Goal: Communication & Community: Answer question/provide support

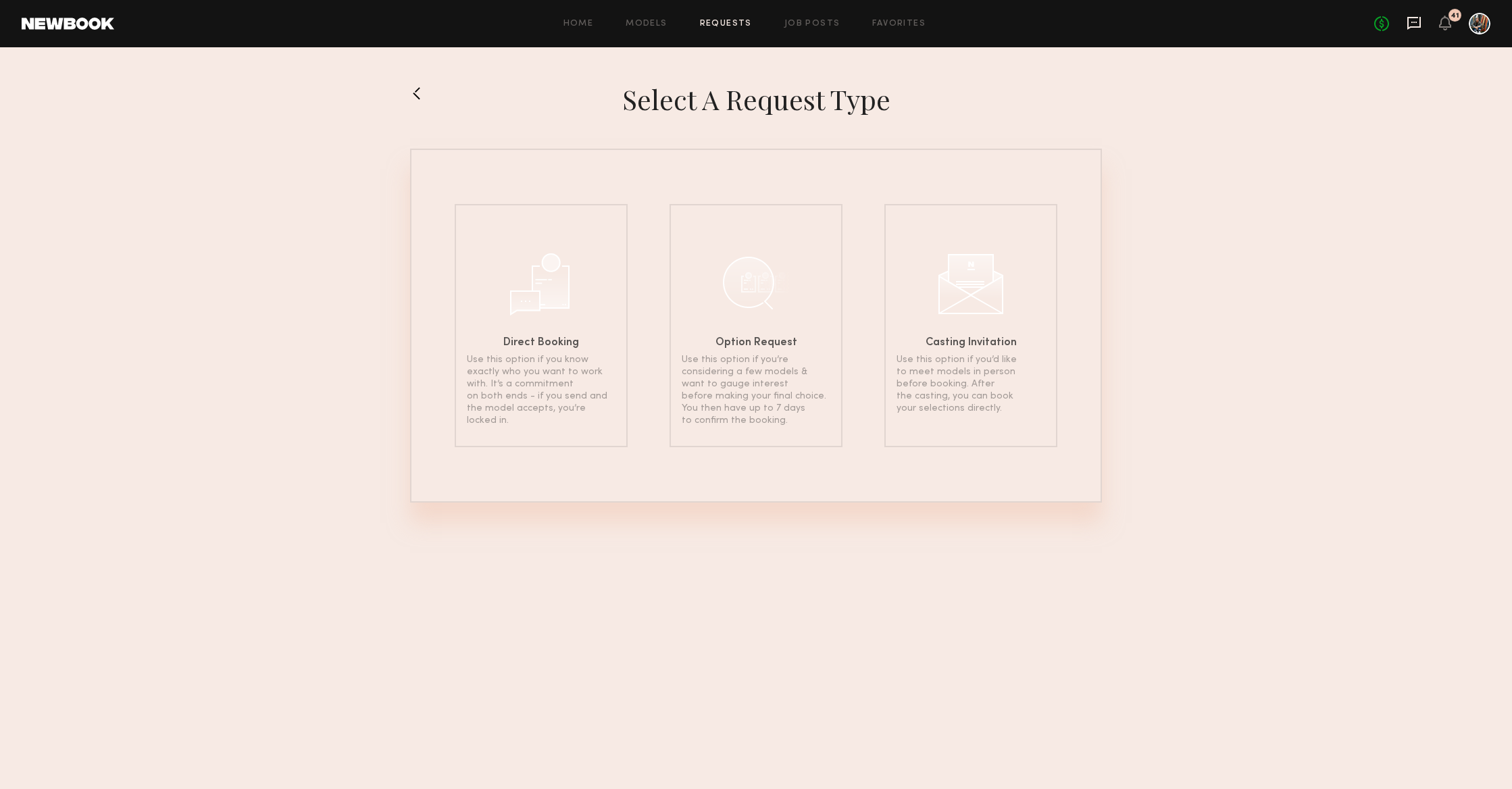
click at [1414, 17] on icon at bounding box center [1414, 23] width 13 height 13
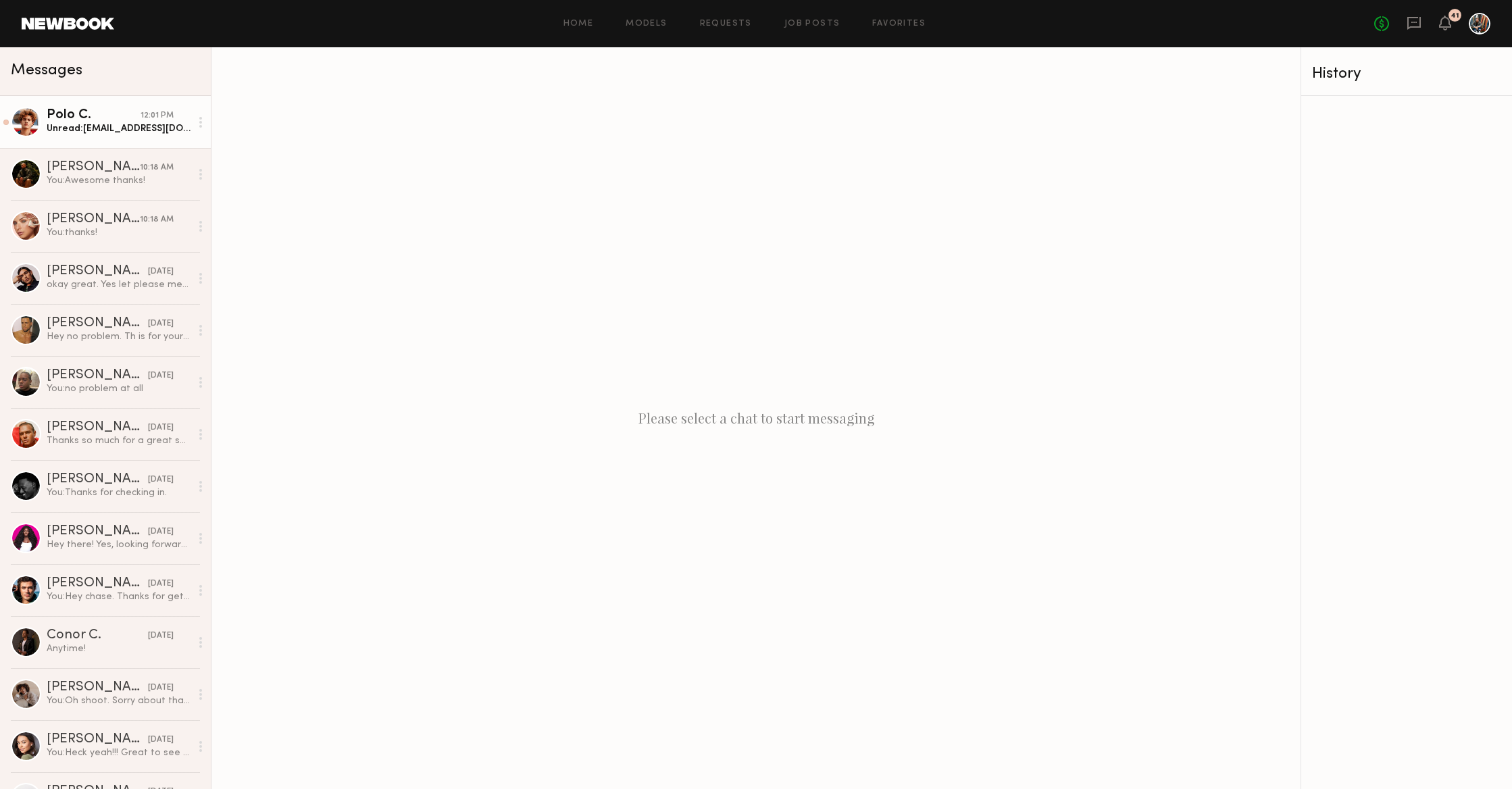
click at [117, 117] on div "Polo C." at bounding box center [94, 115] width 94 height 13
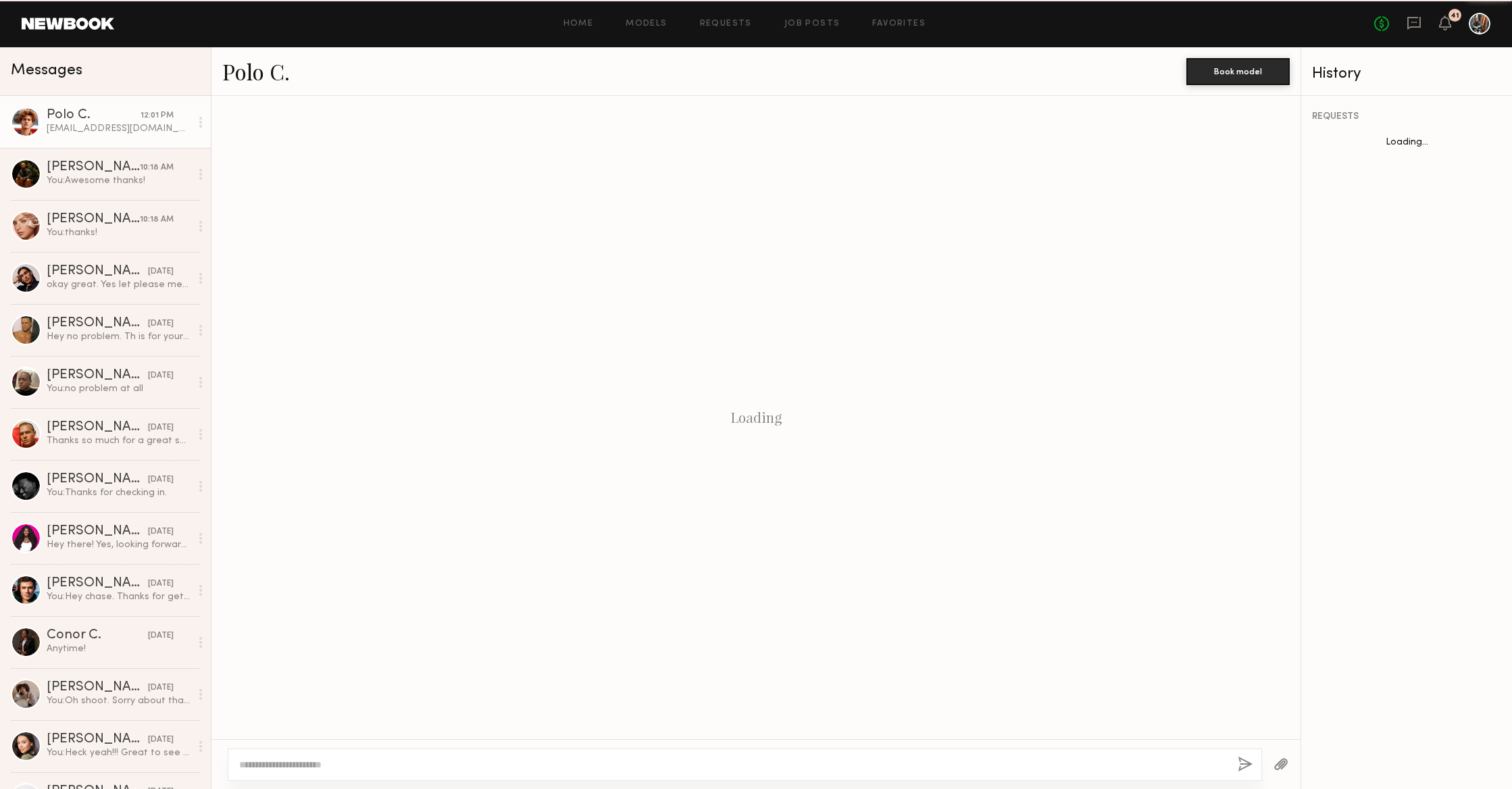
scroll to position [542, 0]
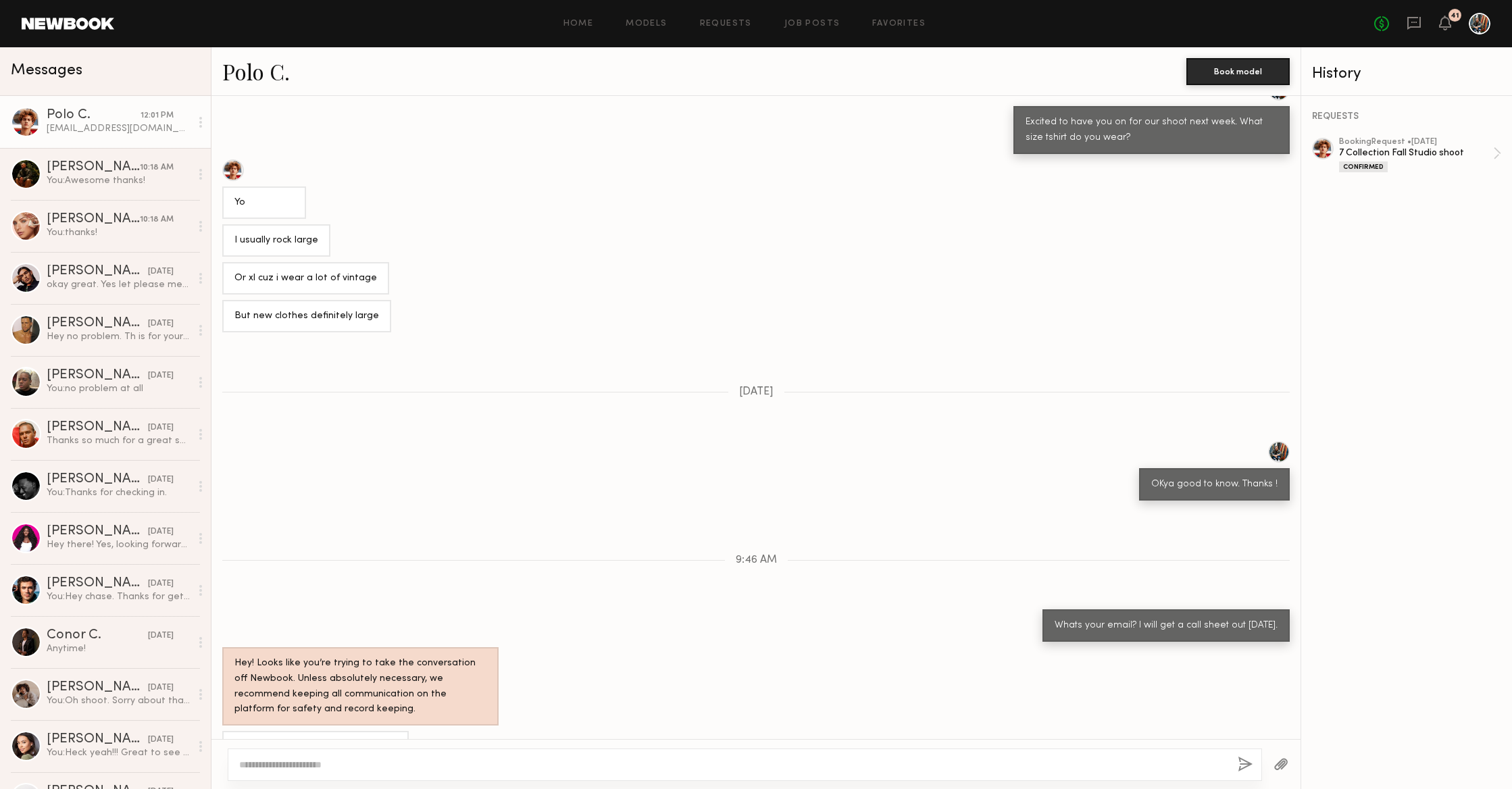
click at [407, 756] on div at bounding box center [744, 765] width 1034 height 32
click at [398, 759] on textarea at bounding box center [733, 765] width 988 height 13
type textarea "*******"
click at [1240, 759] on button "button" at bounding box center [1245, 765] width 15 height 17
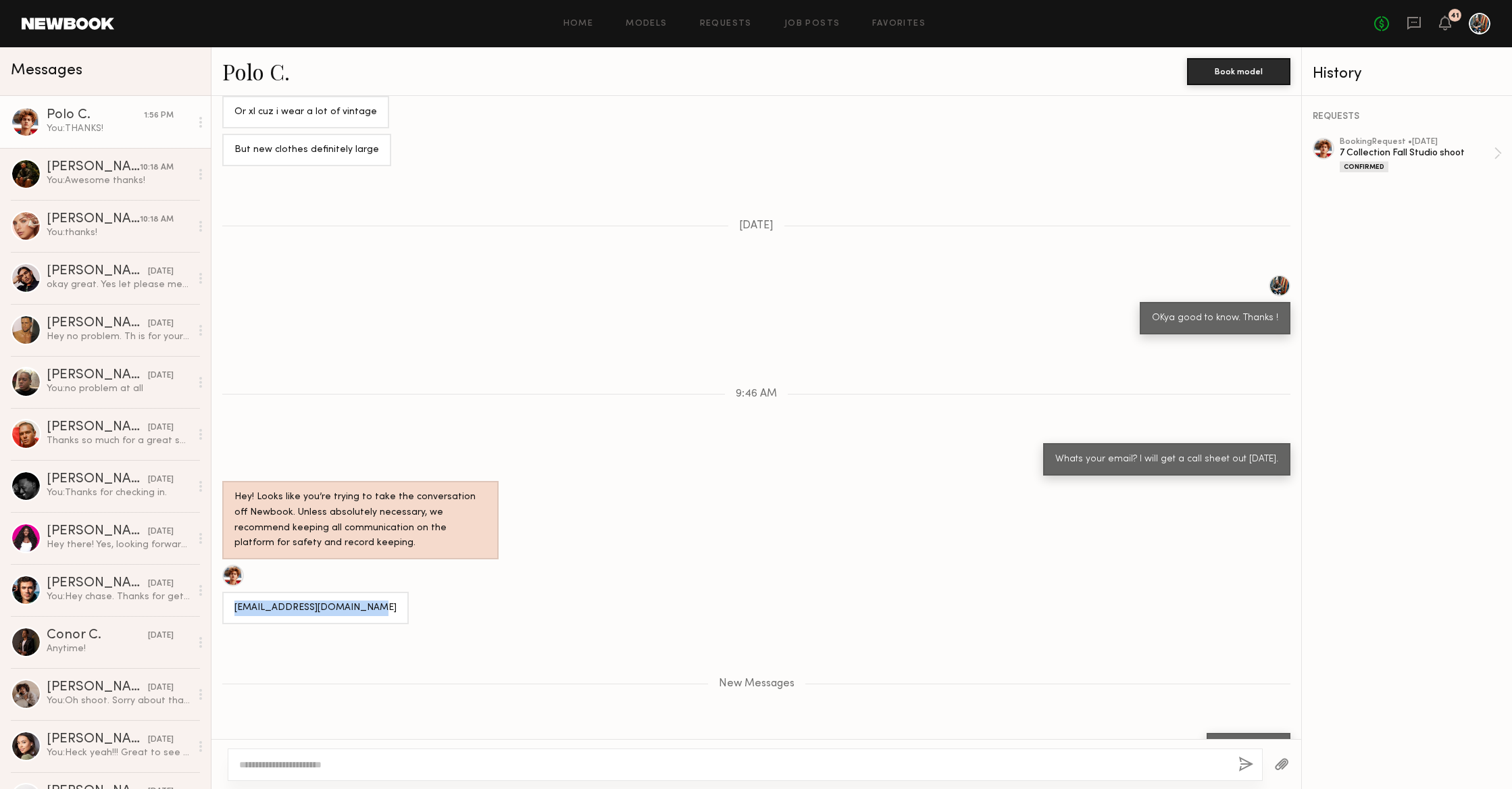
drag, startPoint x: 364, startPoint y: 571, endPoint x: 230, endPoint y: 577, distance: 134.1
click at [230, 592] on div "[EMAIL_ADDRESS][DOMAIN_NAME]" at bounding box center [315, 608] width 186 height 32
copy div "[EMAIL_ADDRESS][DOMAIN_NAME]"
click at [147, 179] on div "You: Awesome thanks!" at bounding box center [119, 181] width 144 height 13
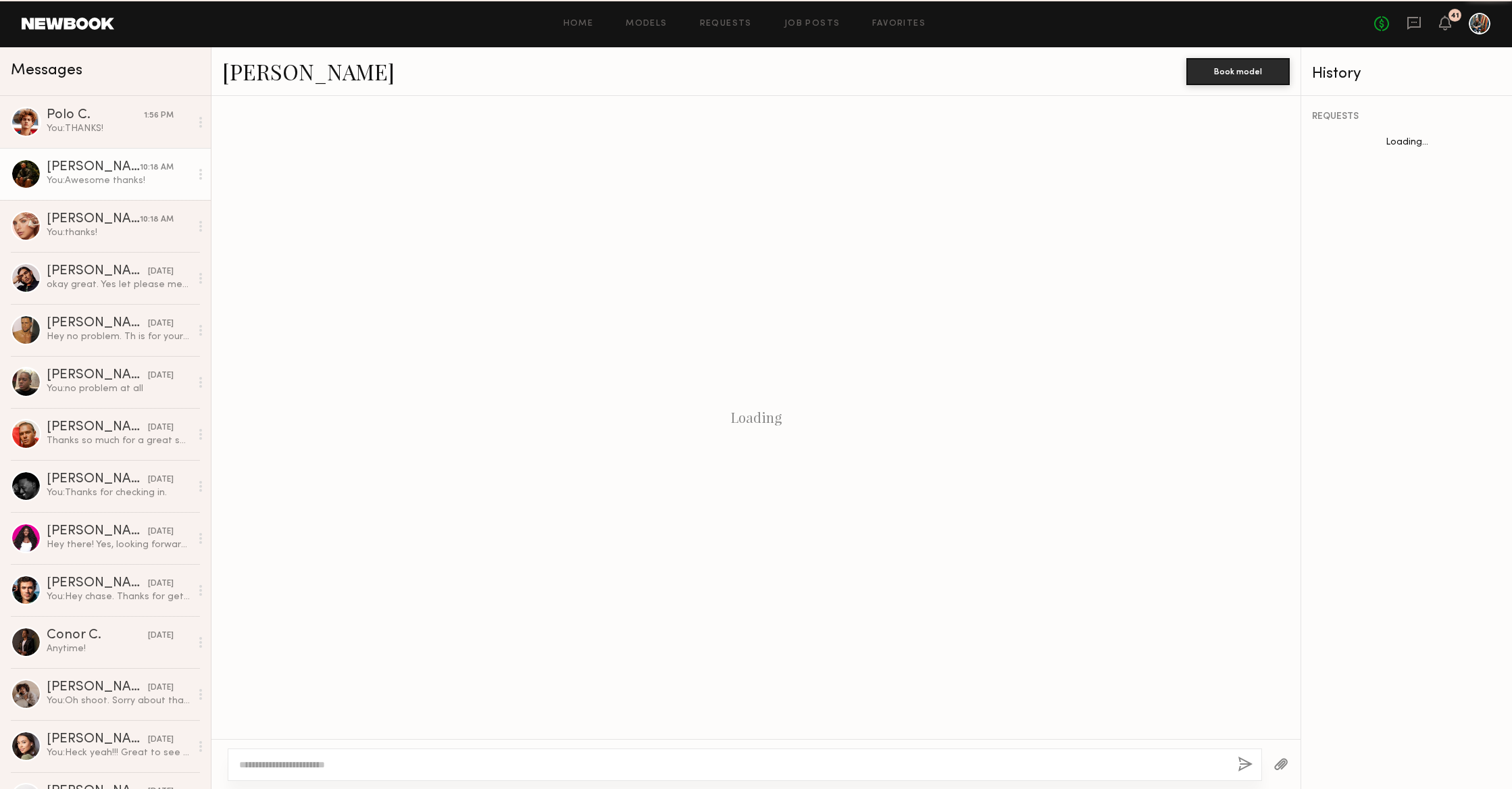
scroll to position [301, 0]
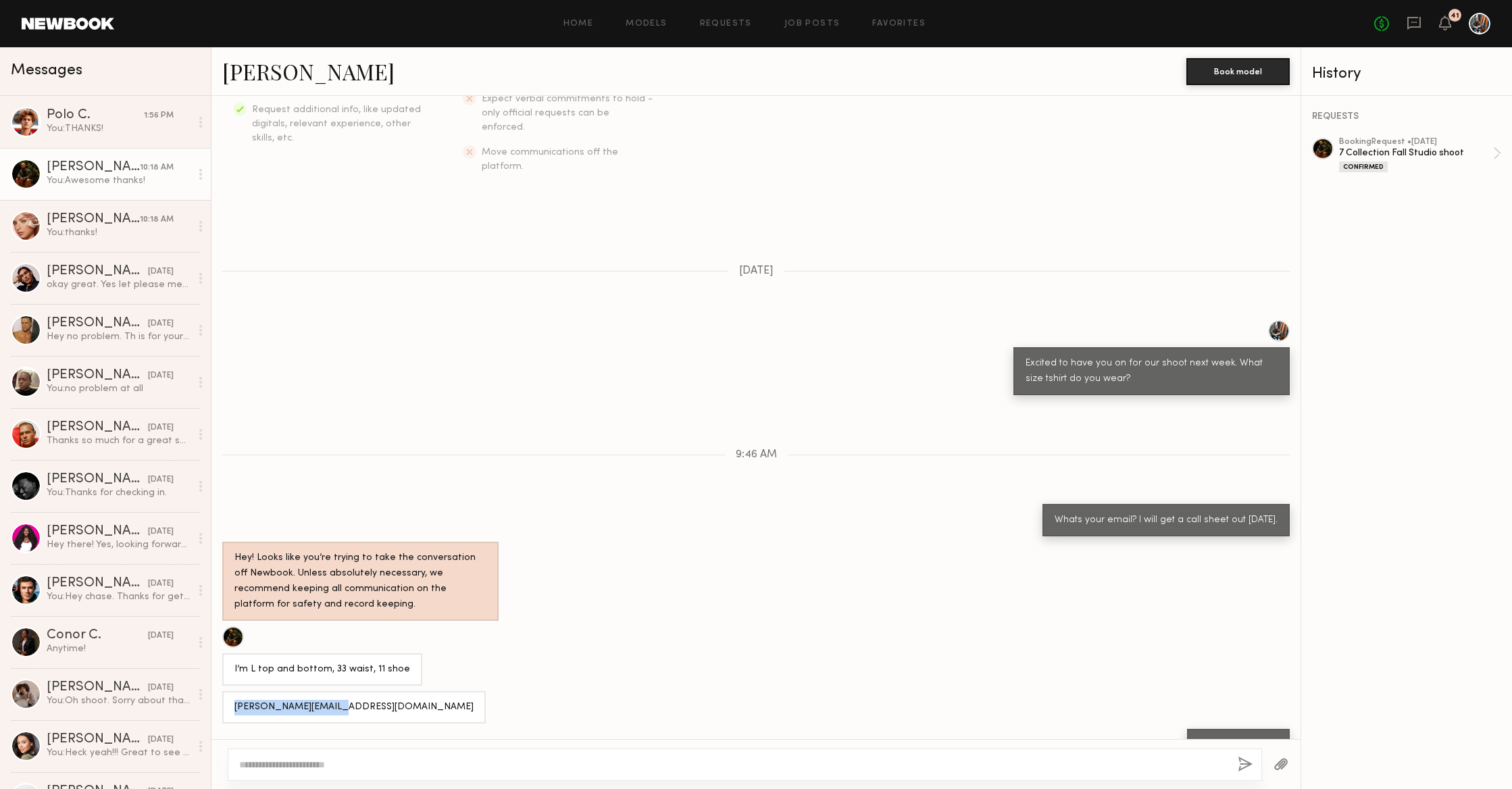
drag, startPoint x: 332, startPoint y: 676, endPoint x: 232, endPoint y: 669, distance: 100.2
click at [232, 691] on div "[PERSON_NAME][EMAIL_ADDRESS][DOMAIN_NAME]" at bounding box center [353, 707] width 263 height 32
copy div "[PERSON_NAME][EMAIL_ADDRESS][DOMAIN_NAME]"
click at [126, 216] on div "[PERSON_NAME]" at bounding box center [94, 219] width 94 height 13
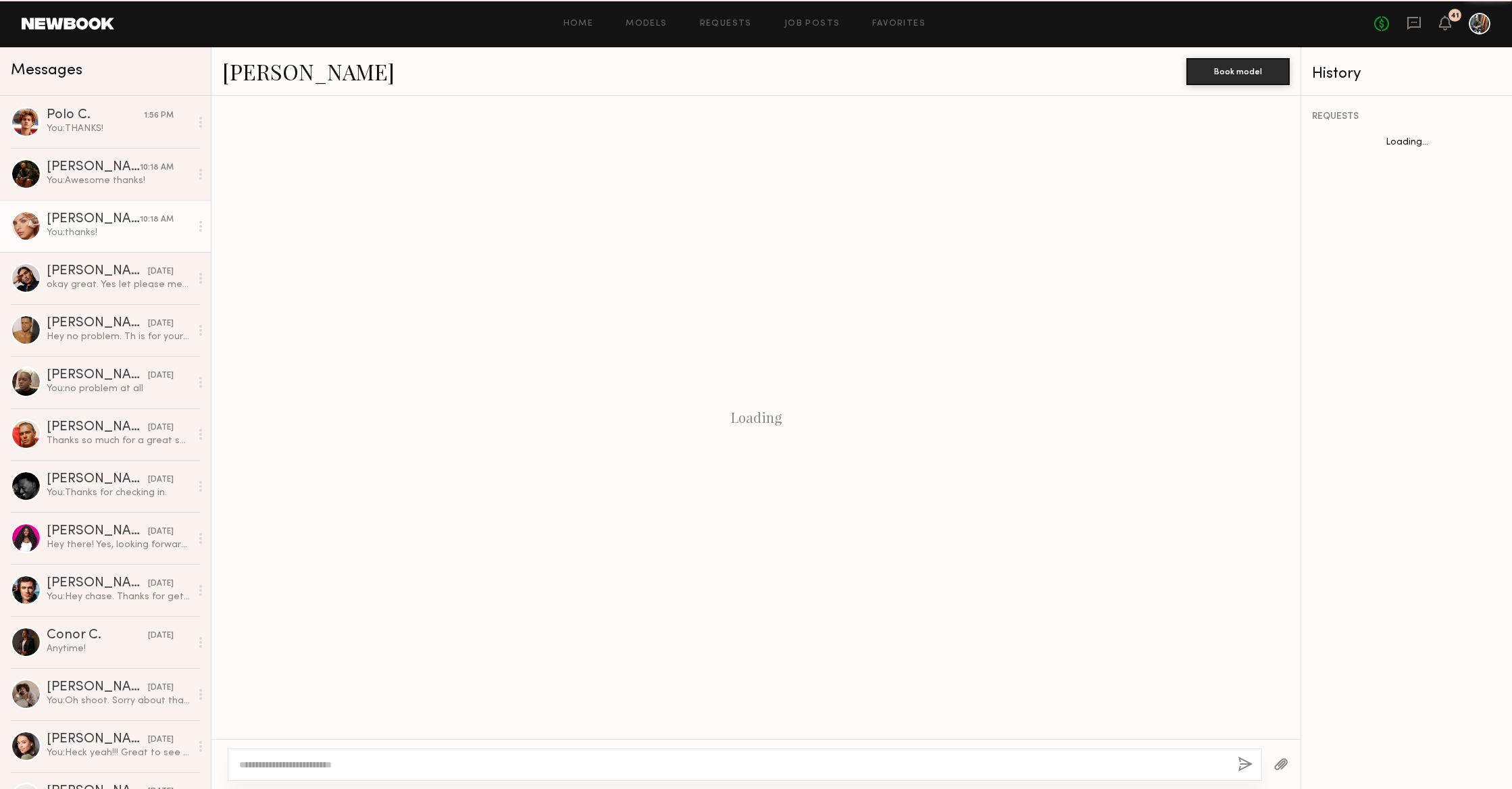
scroll to position [482, 0]
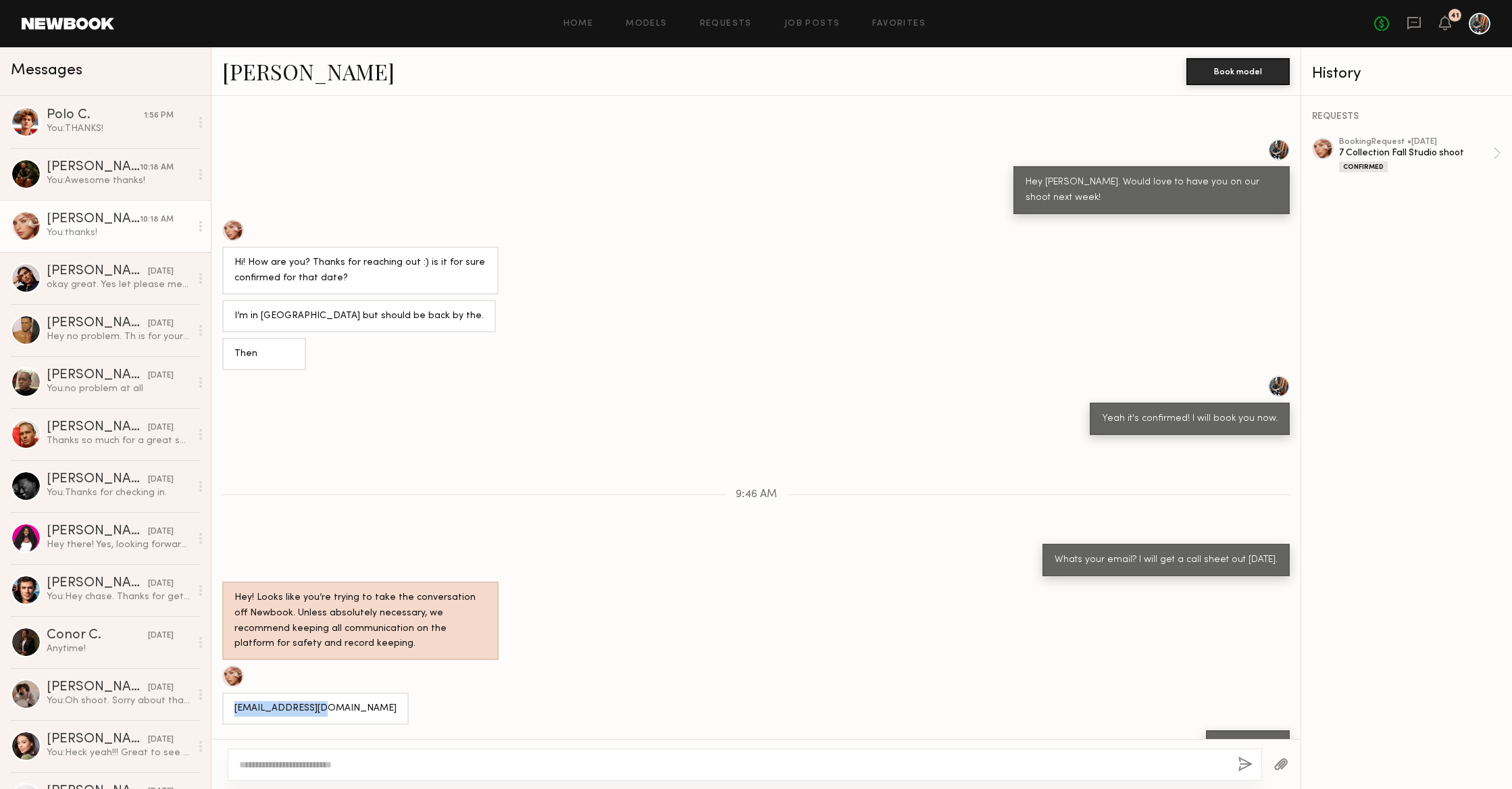
drag, startPoint x: 331, startPoint y: 675, endPoint x: 233, endPoint y: 678, distance: 98.0
click at [233, 693] on div "[EMAIL_ADDRESS][DOMAIN_NAME]" at bounding box center [315, 709] width 186 height 32
copy div "[EMAIL_ADDRESS][DOMAIN_NAME]"
